Goal: Task Accomplishment & Management: Manage account settings

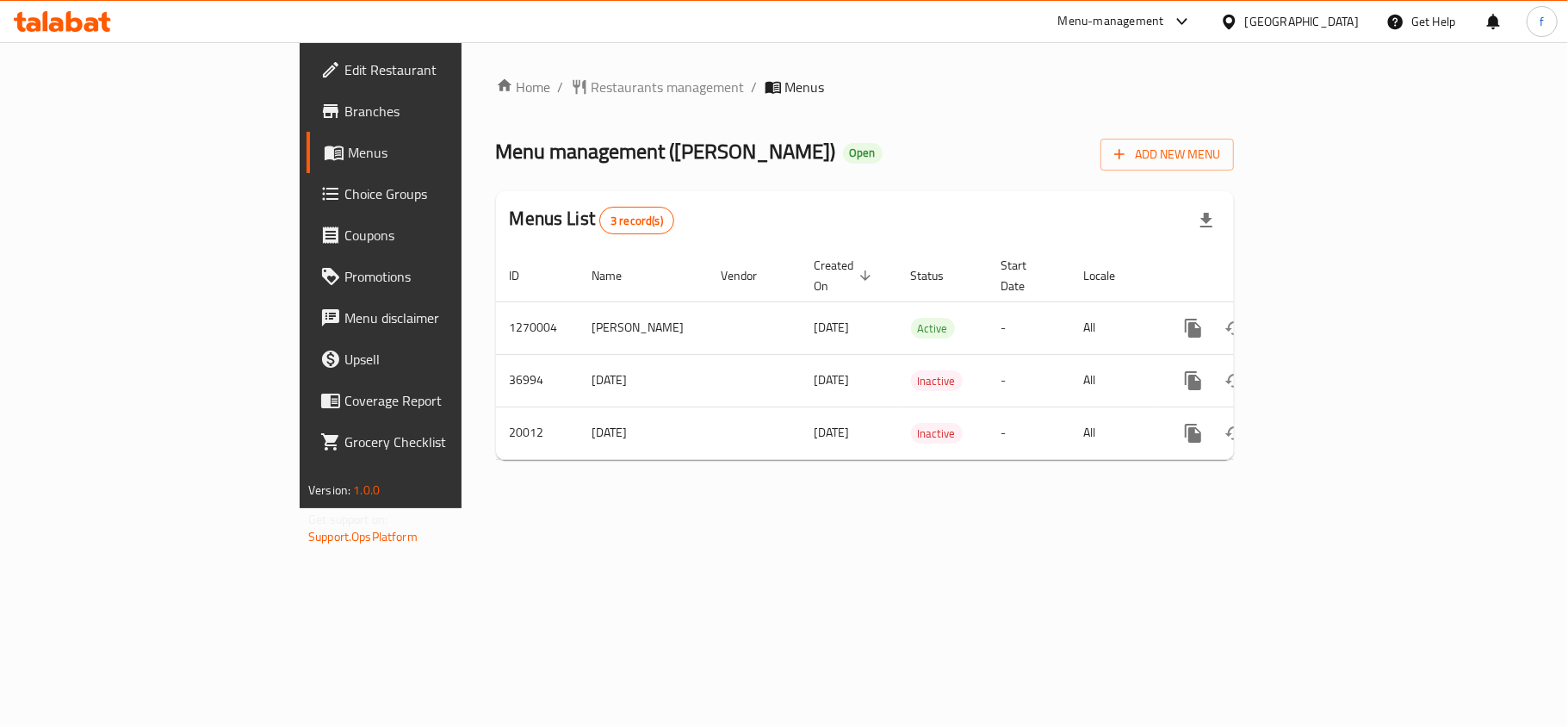
click at [1162, 24] on div "Menu-management" at bounding box center [1111, 21] width 106 height 20
click at [1100, 186] on div "Restaurant-Management" at bounding box center [1094, 190] width 136 height 19
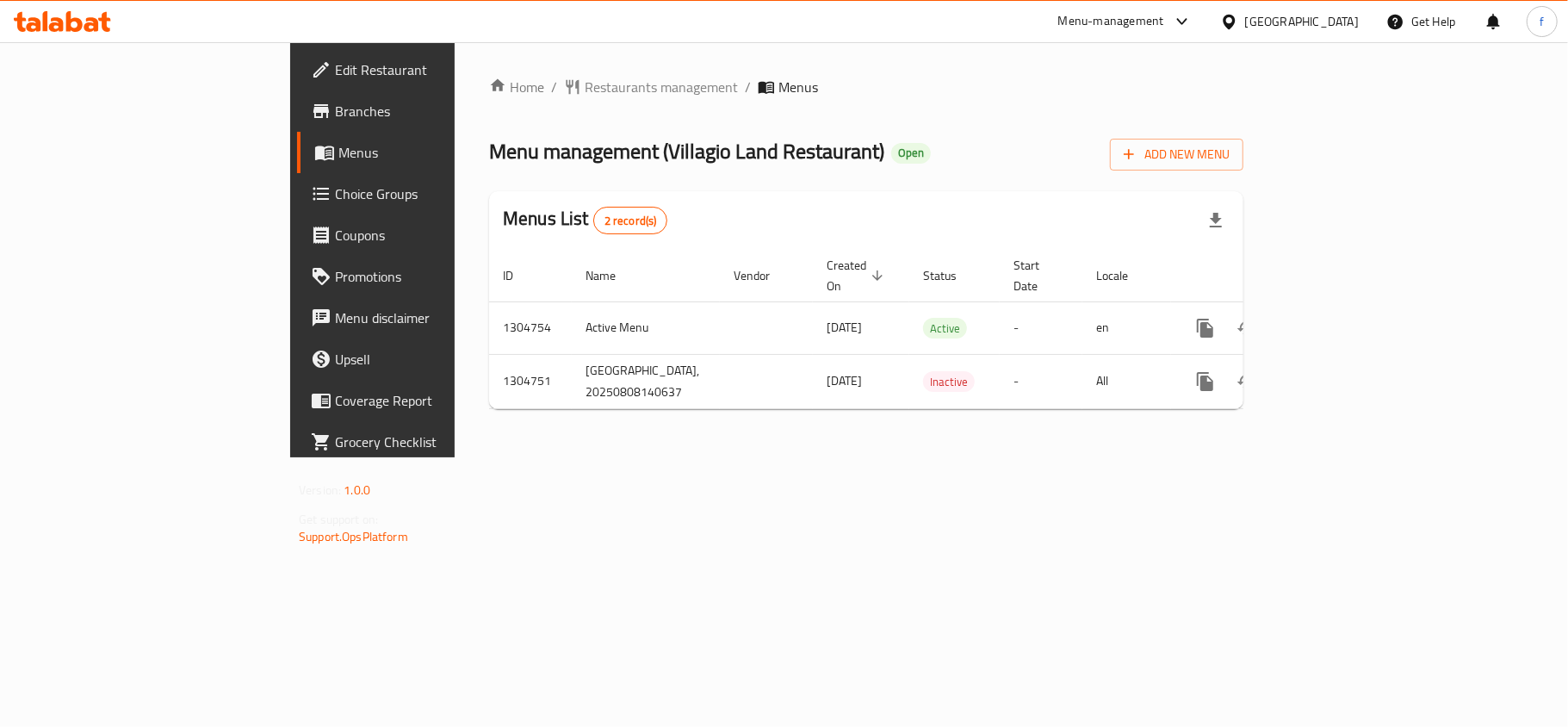
click at [1139, 21] on div "Menu-management" at bounding box center [1111, 21] width 106 height 20
click at [1113, 177] on div "Restaurant-Management" at bounding box center [1094, 190] width 163 height 40
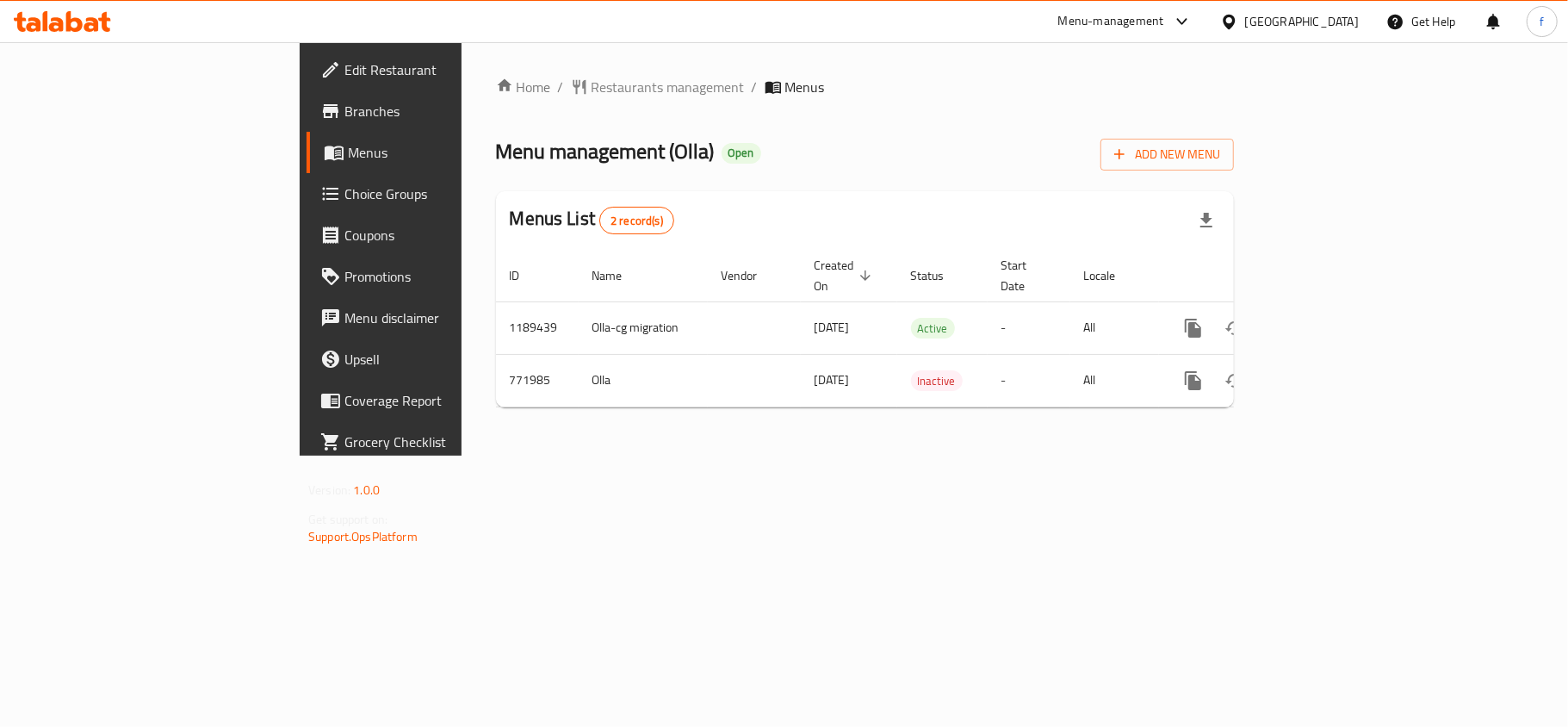
click at [1159, 25] on div "Menu-management" at bounding box center [1111, 21] width 106 height 20
click at [1089, 177] on div "Restaurant-Management" at bounding box center [1094, 190] width 163 height 40
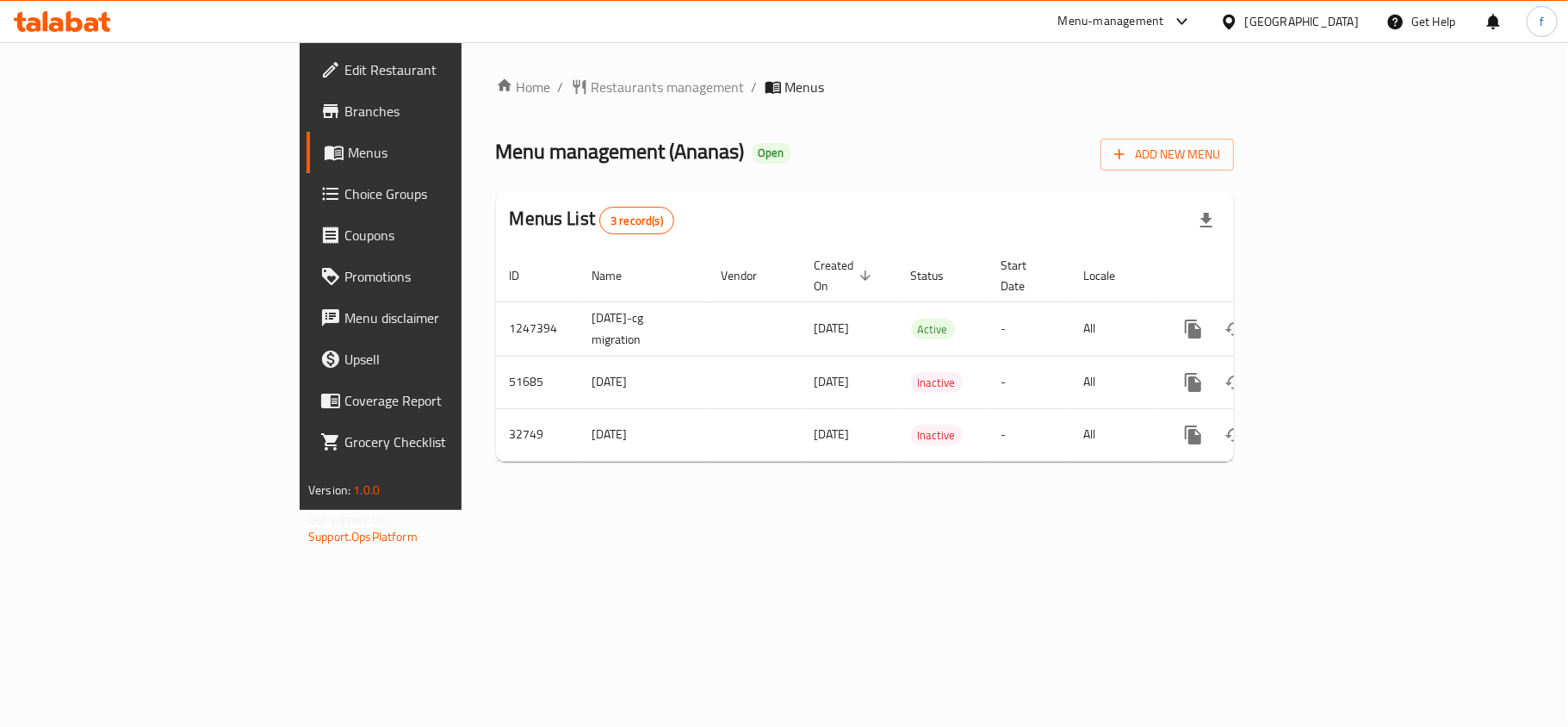
click at [1164, 15] on div "Menu-management" at bounding box center [1111, 21] width 106 height 20
click at [1120, 195] on div "Restaurant-Management" at bounding box center [1094, 190] width 136 height 19
